Goal: Register for event/course

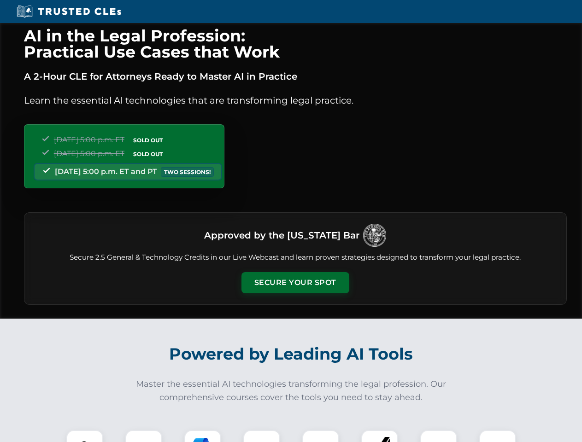
click at [295, 283] on button "Secure Your Spot" at bounding box center [295, 282] width 108 height 21
click at [85, 436] on img at bounding box center [84, 448] width 27 height 27
click at [144, 436] on div at bounding box center [143, 448] width 37 height 37
click at [203, 436] on div at bounding box center [202, 448] width 37 height 37
click at [262, 436] on img at bounding box center [262, 449] width 26 height 26
